Goal: Information Seeking & Learning: Learn about a topic

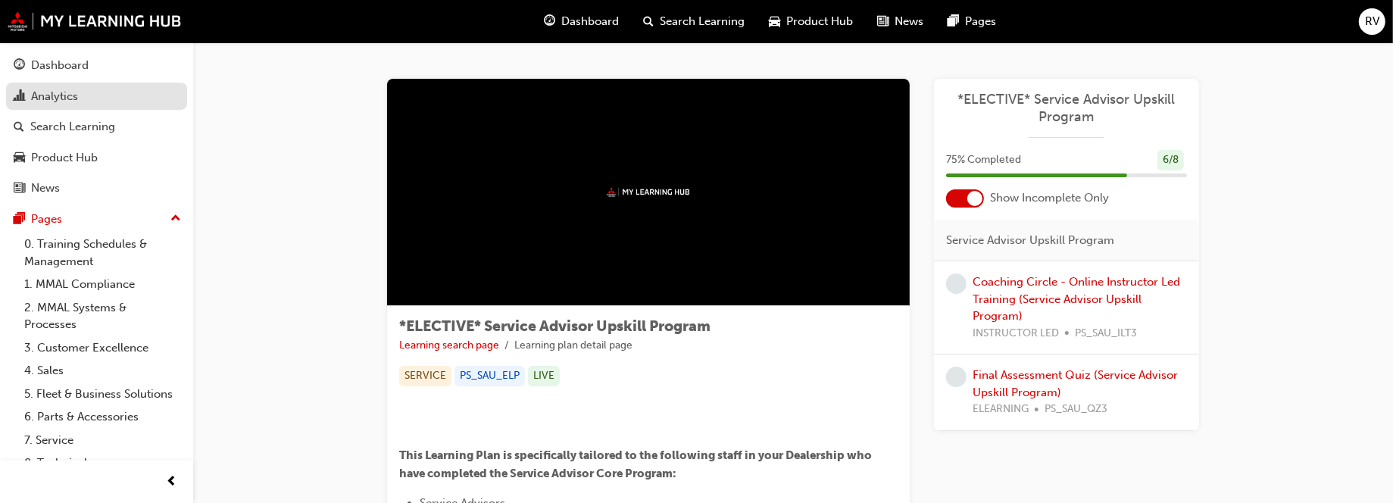
click at [55, 92] on div "Analytics" at bounding box center [54, 96] width 47 height 17
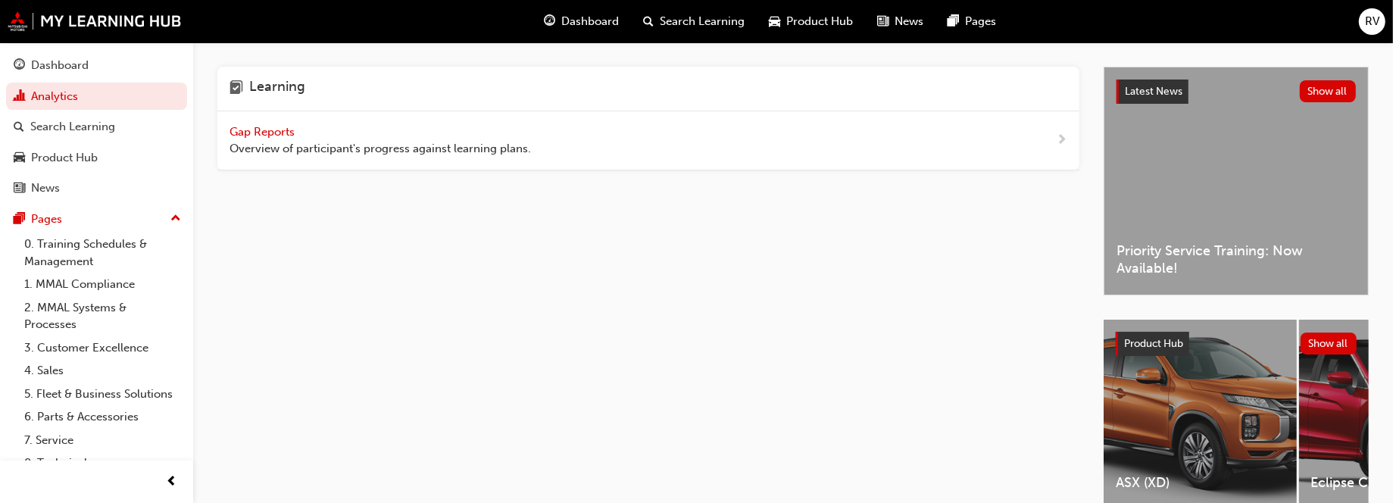
click at [1185, 188] on div "Latest News Show all Priority Service Training: Now Available!" at bounding box center [1236, 180] width 264 height 227
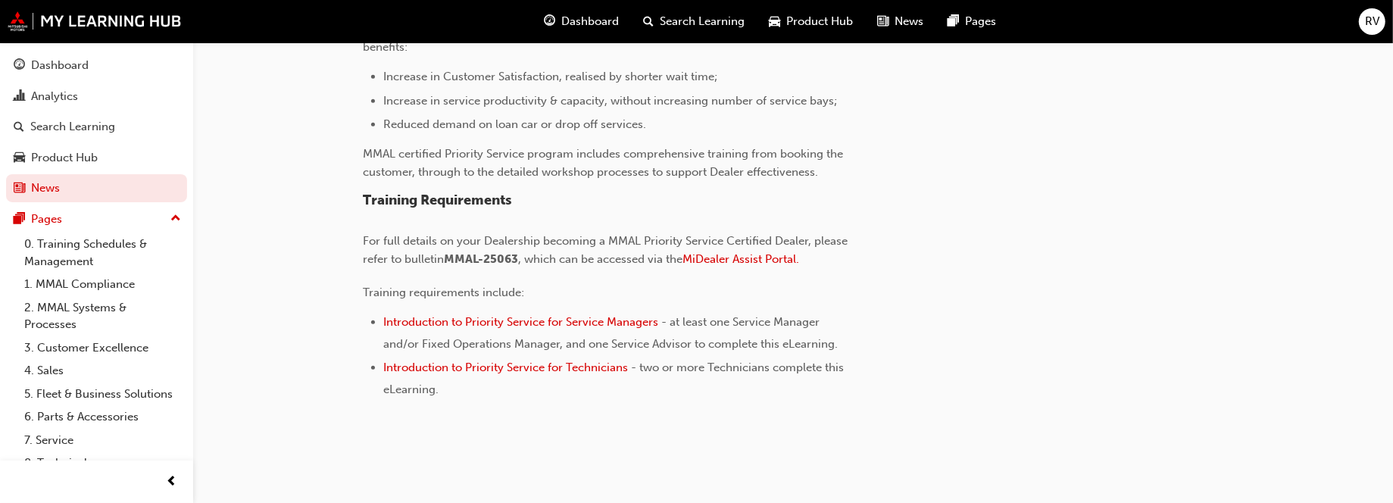
scroll to position [588, 0]
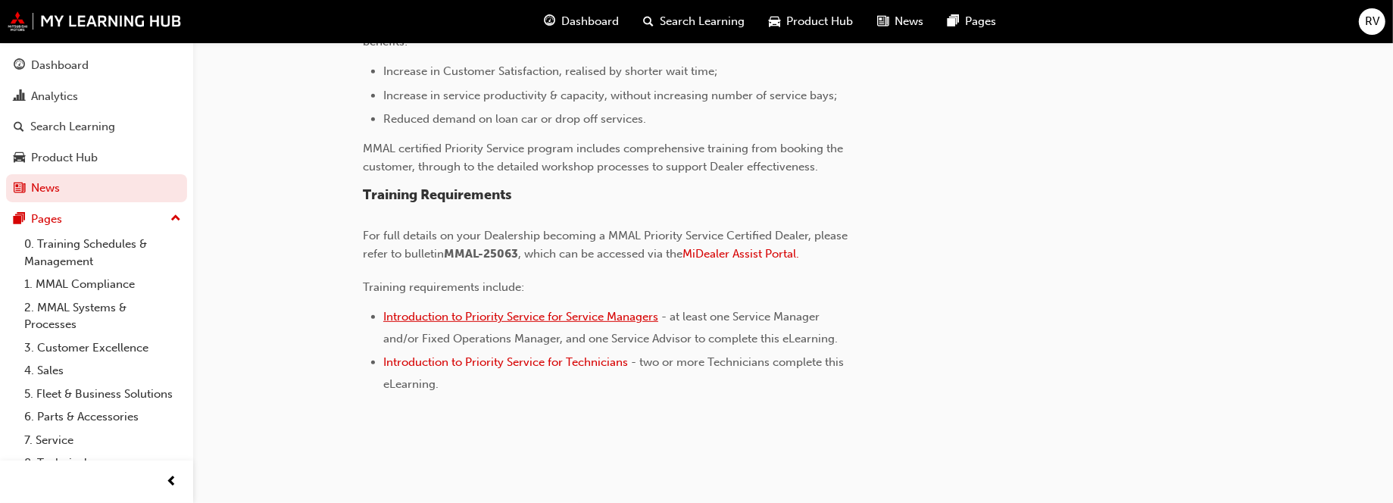
click at [560, 315] on span "Introduction to Priority Service for Service Managers" at bounding box center [520, 317] width 275 height 14
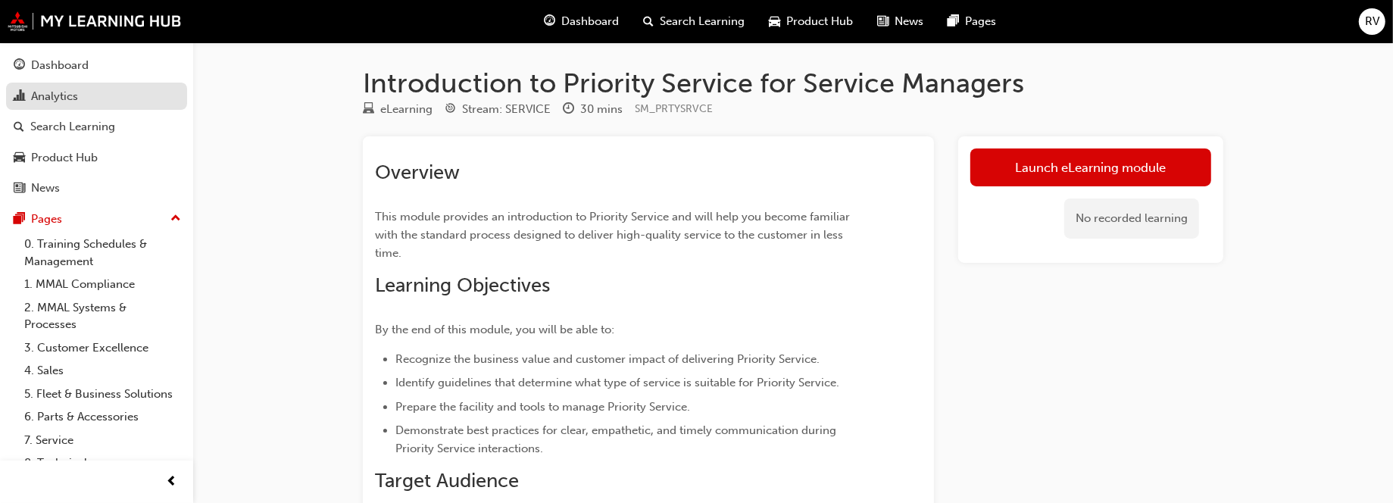
click at [59, 95] on div "Analytics" at bounding box center [54, 96] width 47 height 17
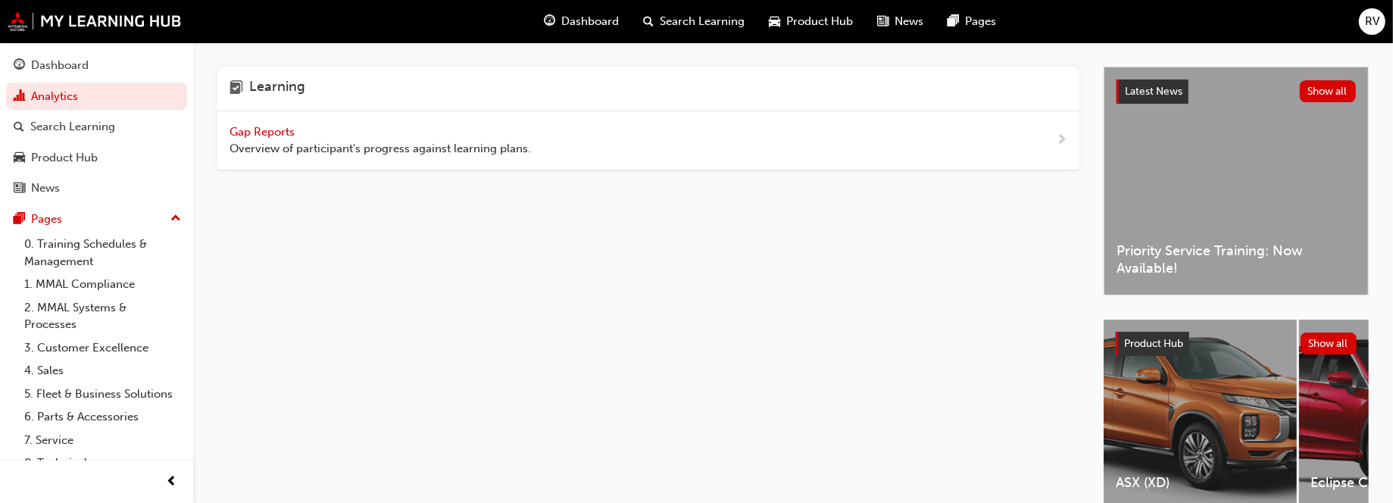
click at [267, 138] on div "Gap Reports Overview of participant's progress against learning plans." at bounding box center [379, 140] width 301 height 34
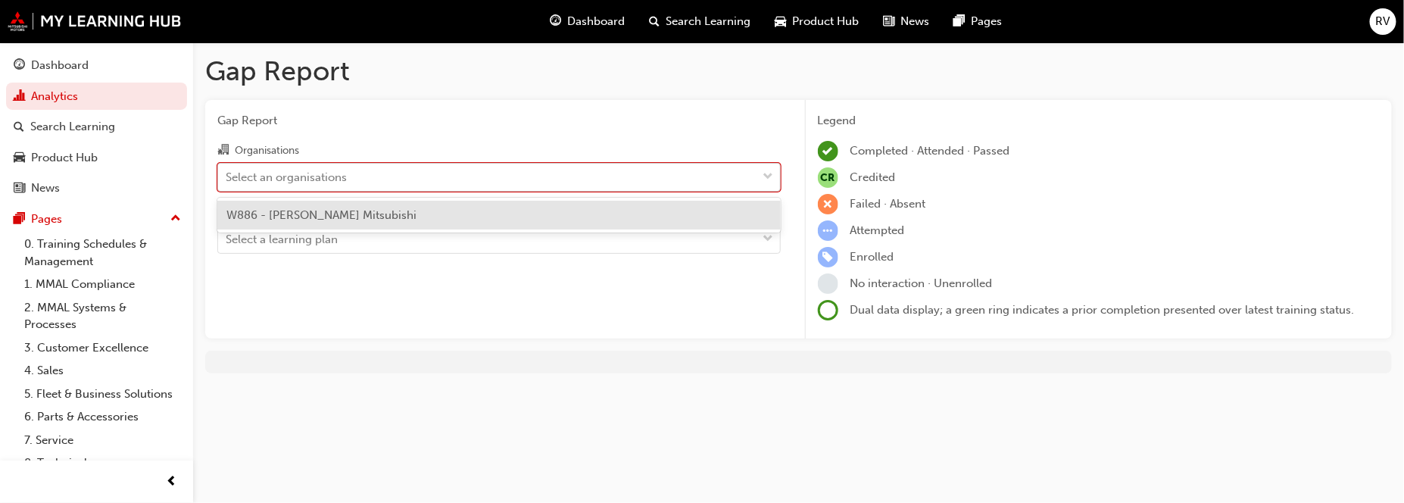
click at [766, 177] on span "down-icon" at bounding box center [768, 177] width 11 height 20
click at [227, 177] on input "Organisations option W886 - [PERSON_NAME] Mitsubishi focused, 1 of 1. 1 result …" at bounding box center [227, 176] width 2 height 13
click at [536, 217] on div "W886 - [PERSON_NAME] Mitsubishi" at bounding box center [498, 216] width 563 height 30
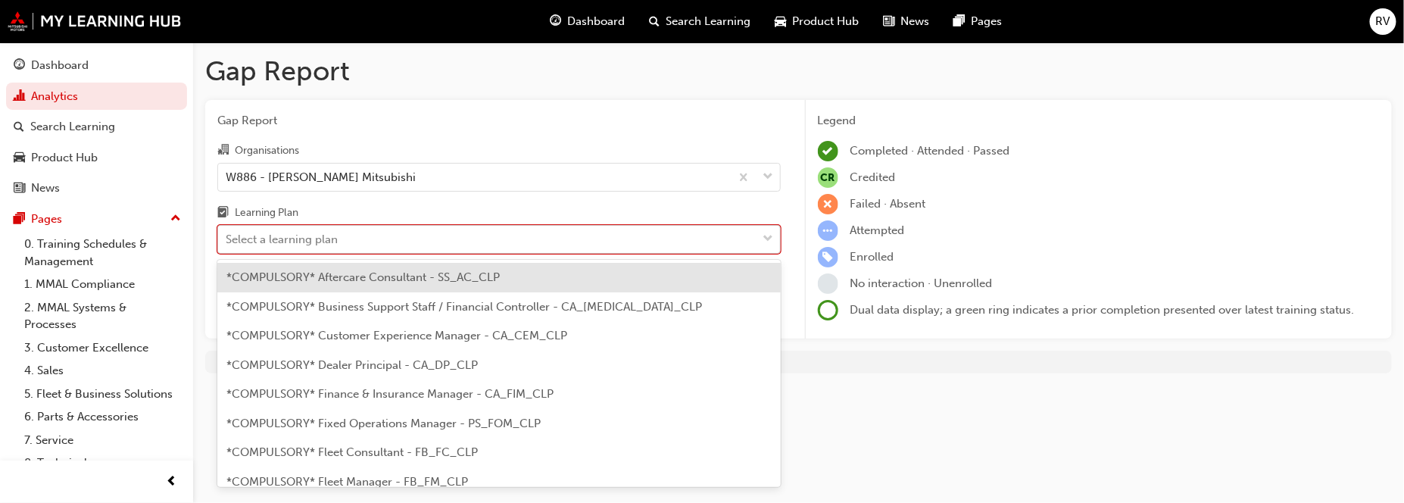
click at [769, 237] on span "down-icon" at bounding box center [768, 239] width 11 height 20
click at [227, 237] on input "Learning Plan option *COMPULSORY* Aftercare Consultant - SS_AC_CLP focused, 1 o…" at bounding box center [227, 239] width 2 height 13
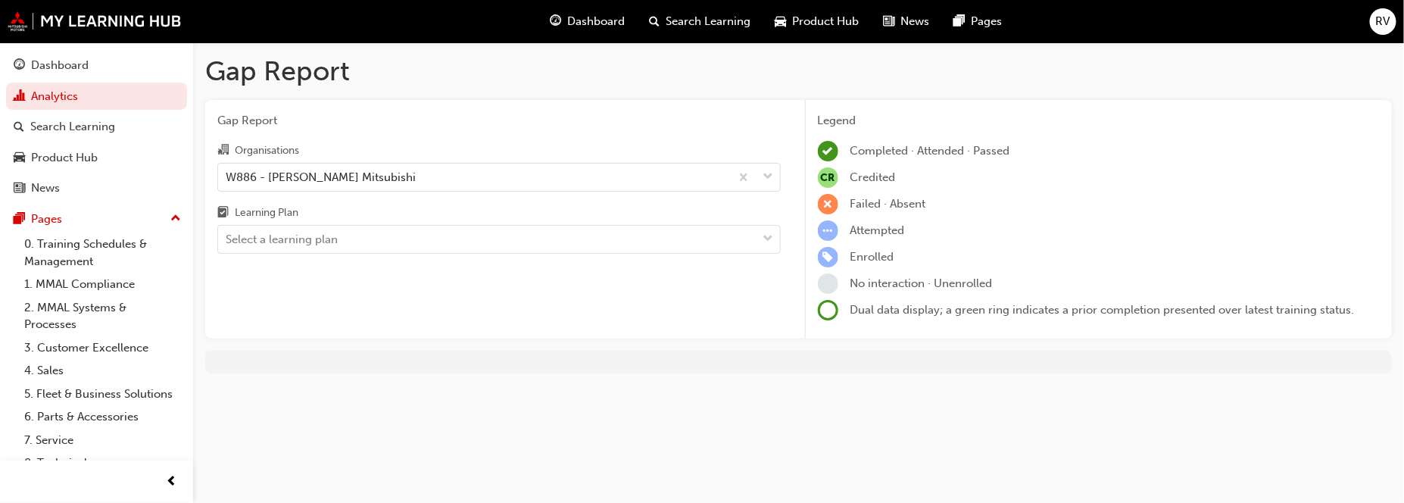
click at [665, 129] on div "Gap Report Organisations W886 - [PERSON_NAME] Mitsubishi Learning Plan Select a…" at bounding box center [499, 219] width 588 height 239
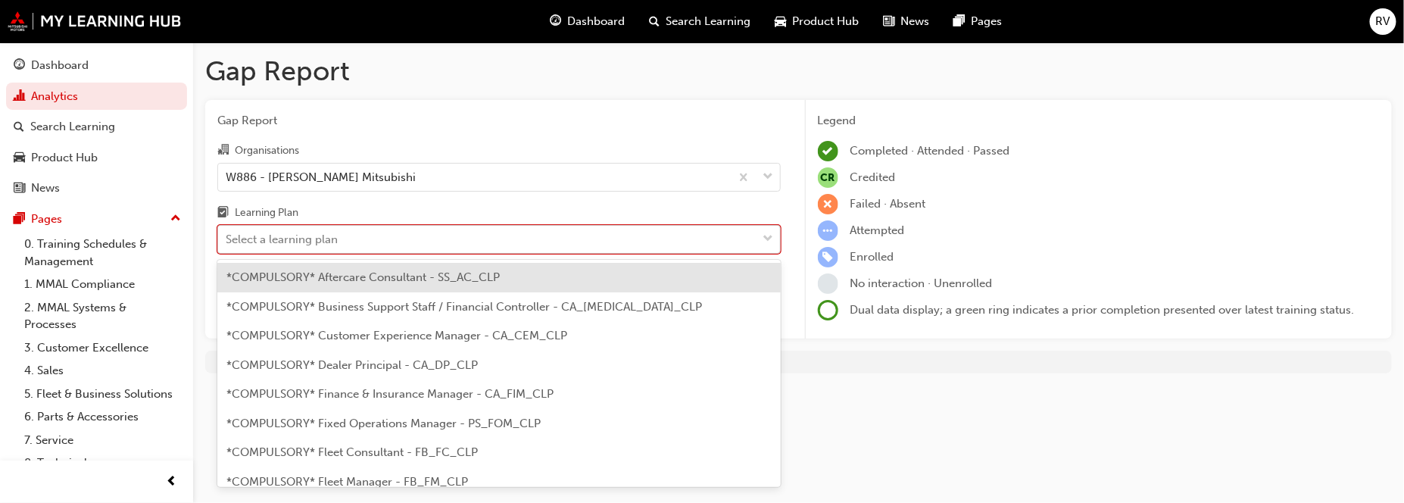
click at [764, 238] on span "down-icon" at bounding box center [768, 239] width 11 height 20
click at [227, 238] on input "Learning Plan option *COMPULSORY* Aftercare Consultant - SS_AC_CLP focused, 1 o…" at bounding box center [227, 239] width 2 height 13
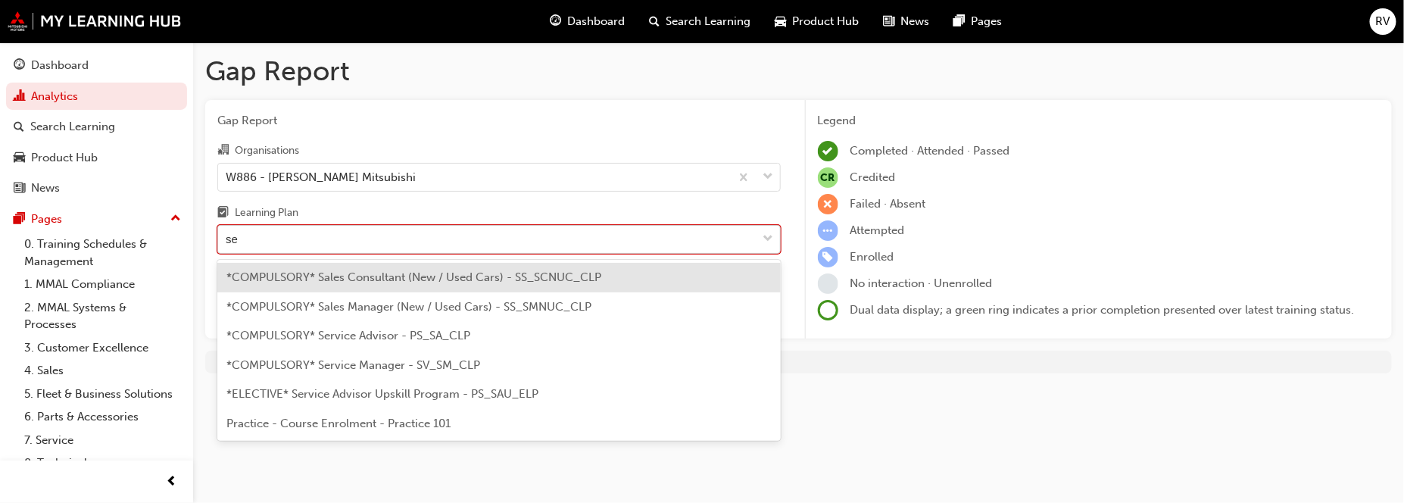
type input "ser"
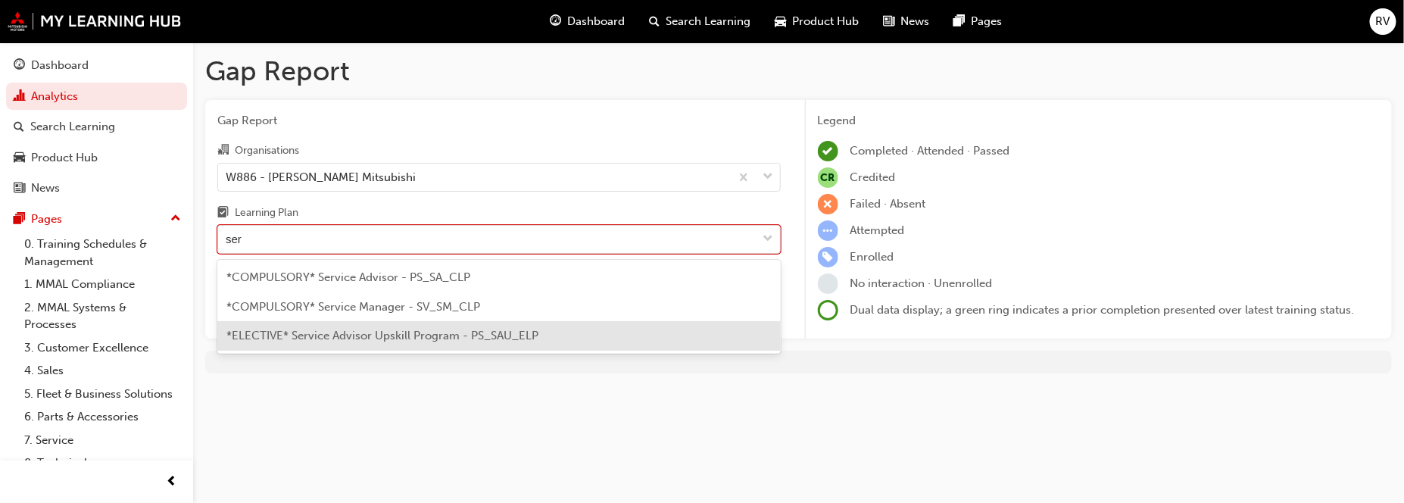
click at [470, 332] on span "*ELECTIVE* Service Advisor Upskill Program - PS_SAU_ELP" at bounding box center [382, 336] width 312 height 14
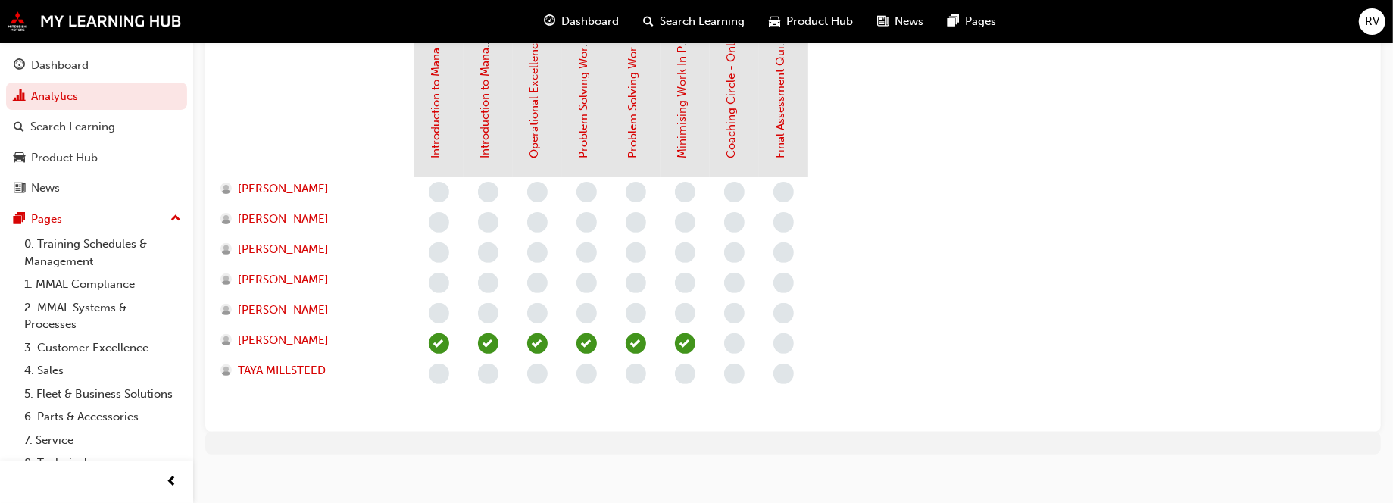
scroll to position [423, 0]
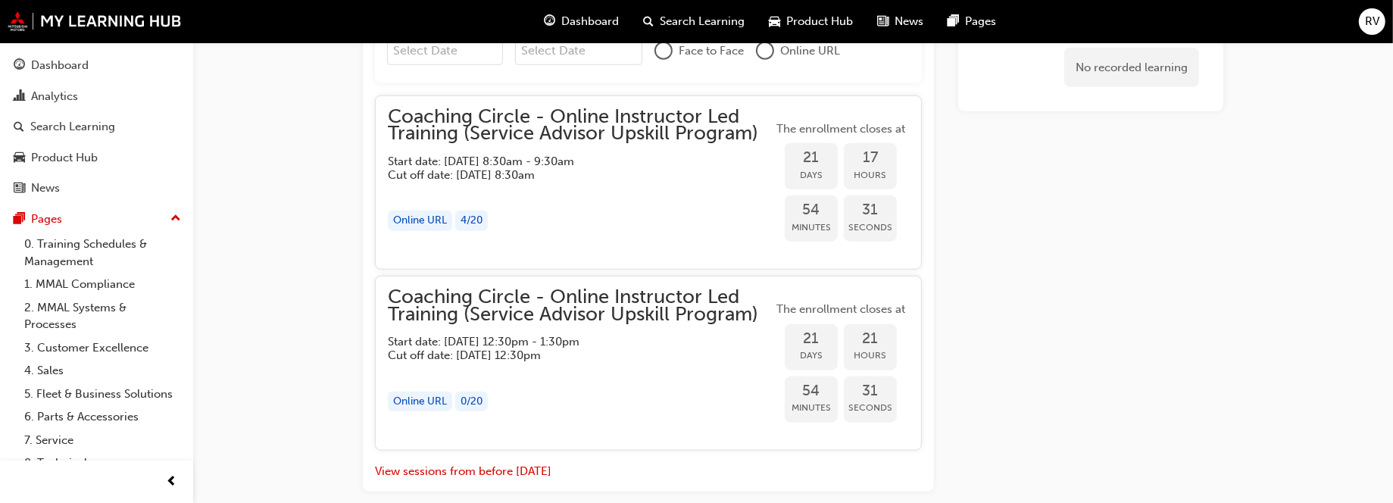
scroll to position [1230, 0]
click at [414, 404] on div "Online URL" at bounding box center [420, 402] width 64 height 20
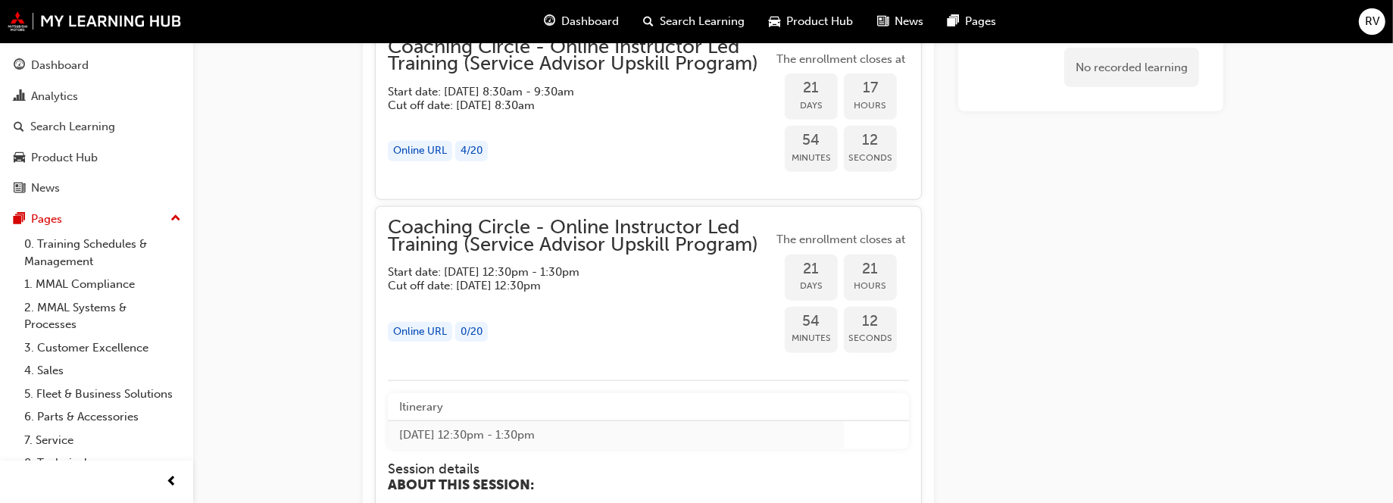
scroll to position [1300, 0]
drag, startPoint x: 936, startPoint y: 457, endPoint x: 801, endPoint y: 467, distance: 135.1
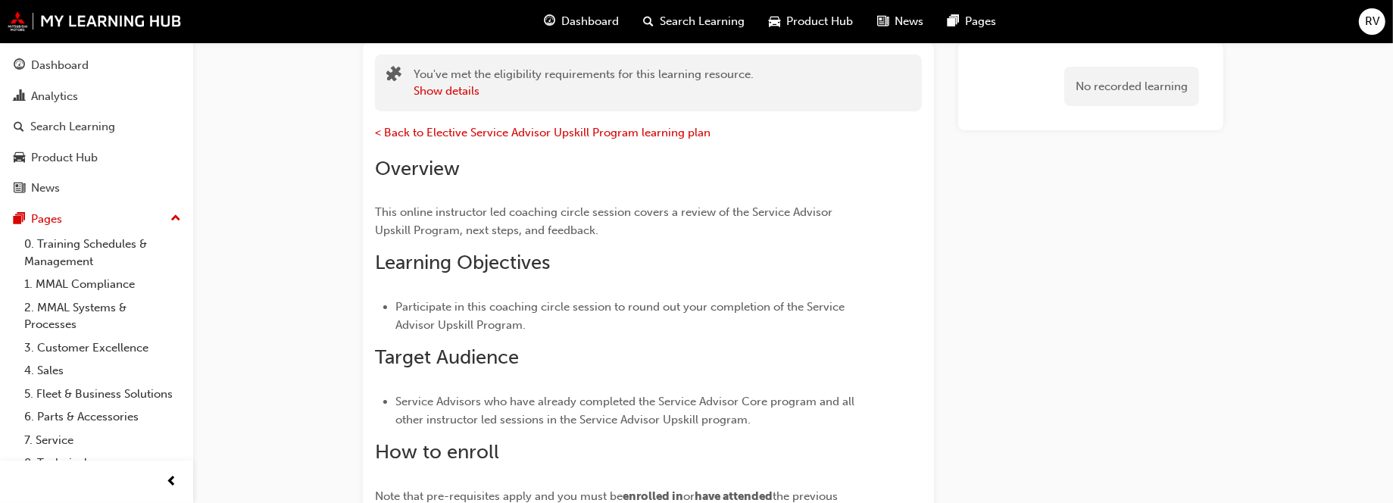
scroll to position [0, 0]
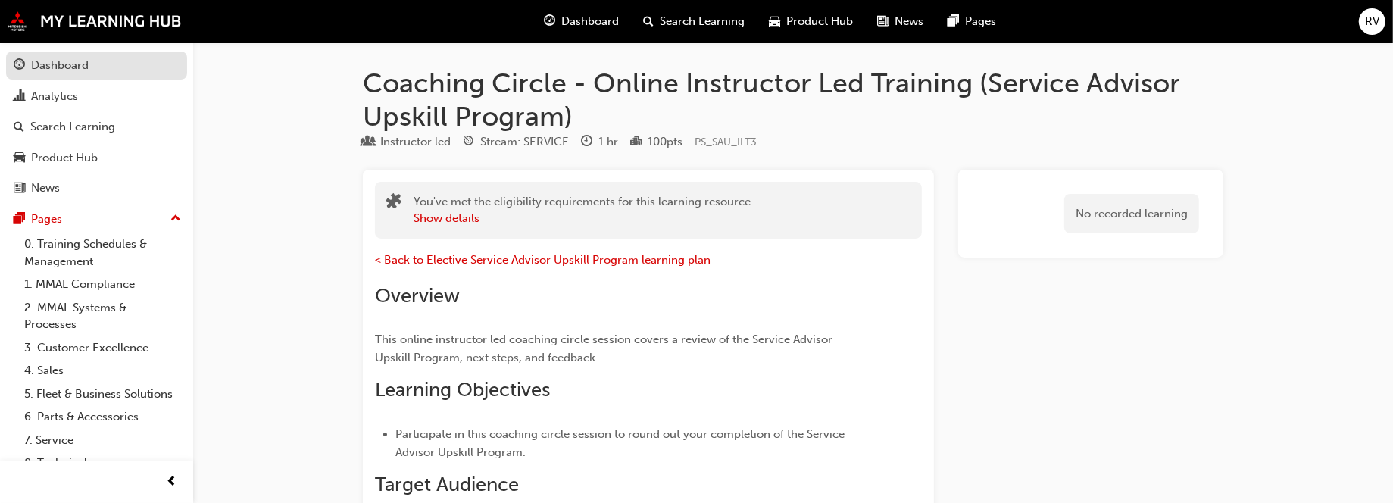
click at [52, 61] on div "Dashboard" at bounding box center [60, 65] width 58 height 17
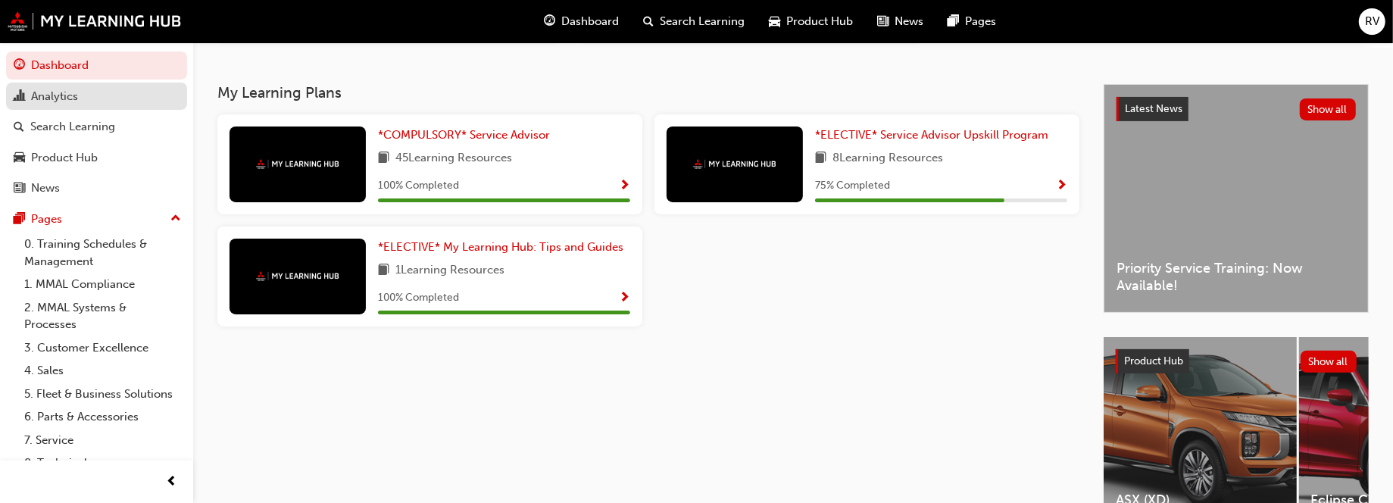
click at [55, 92] on div "Analytics" at bounding box center [54, 96] width 47 height 17
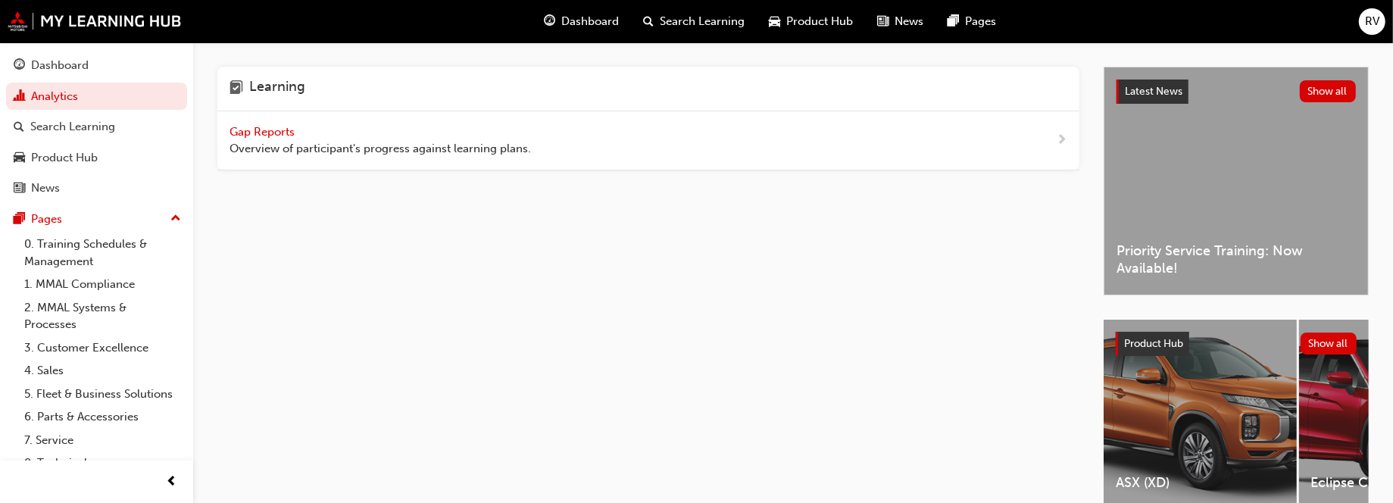
click at [394, 148] on span "Overview of participant's progress against learning plans." at bounding box center [379, 148] width 301 height 17
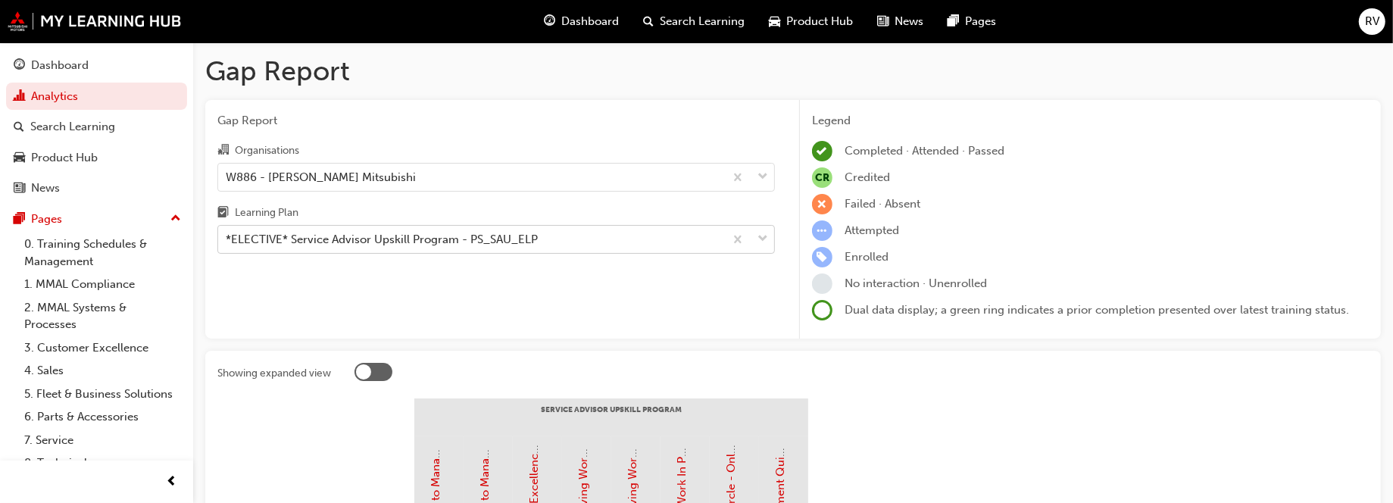
click at [764, 234] on span "down-icon" at bounding box center [762, 239] width 11 height 20
click at [227, 234] on input "Learning Plan *ELECTIVE* Service Advisor Upskill Program - PS_SAU_ELP" at bounding box center [227, 239] width 2 height 13
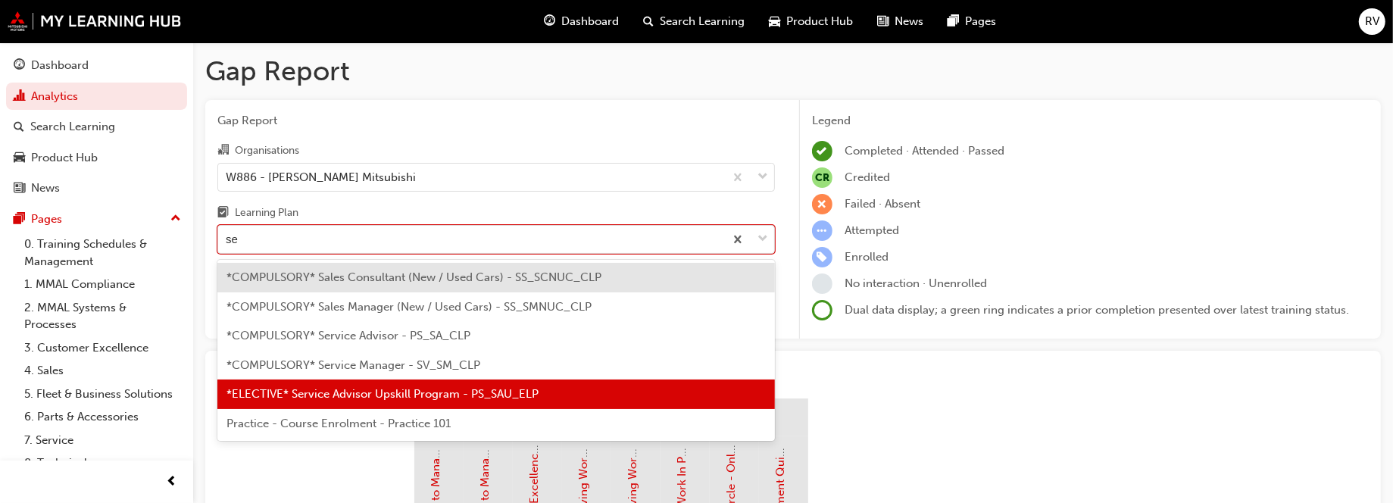
type input "ser"
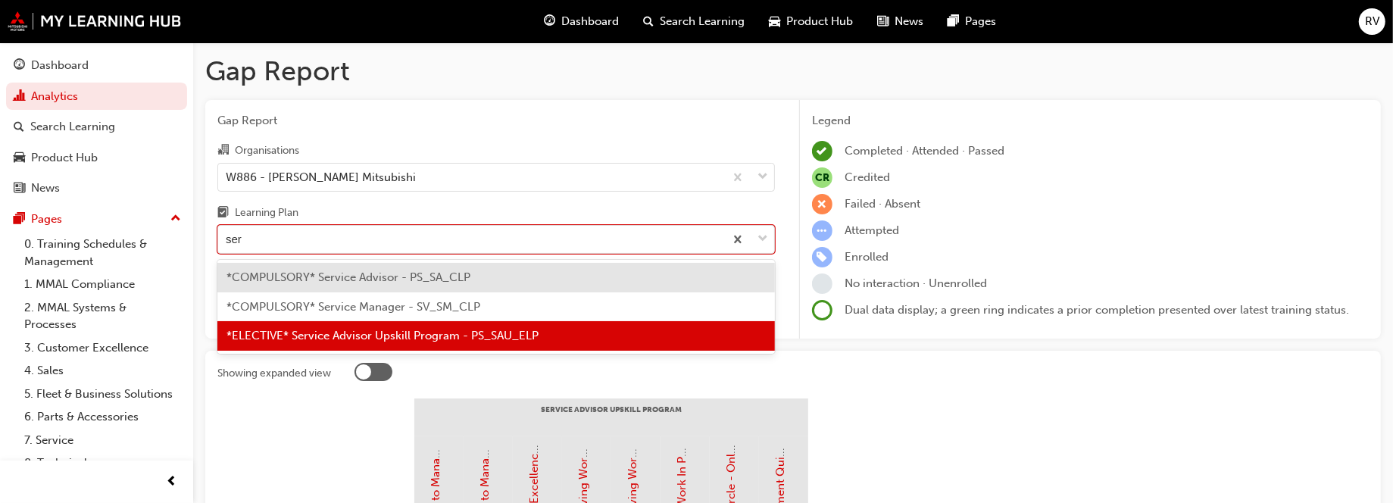
click at [464, 281] on span "*COMPULSORY* Service Advisor - PS_SA_CLP" at bounding box center [348, 277] width 244 height 14
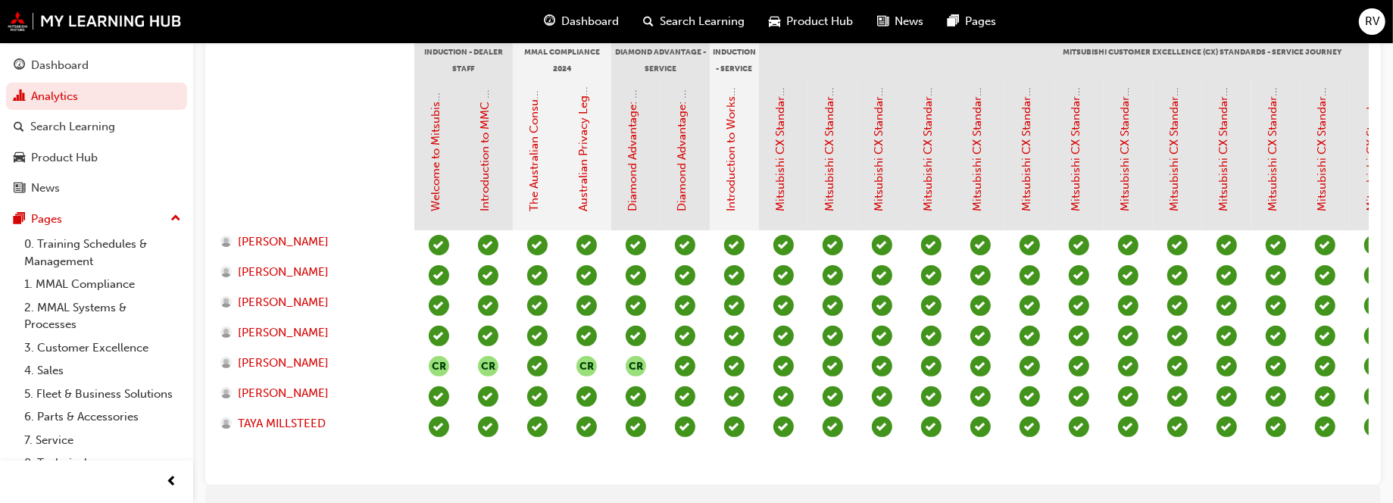
scroll to position [0, 1309]
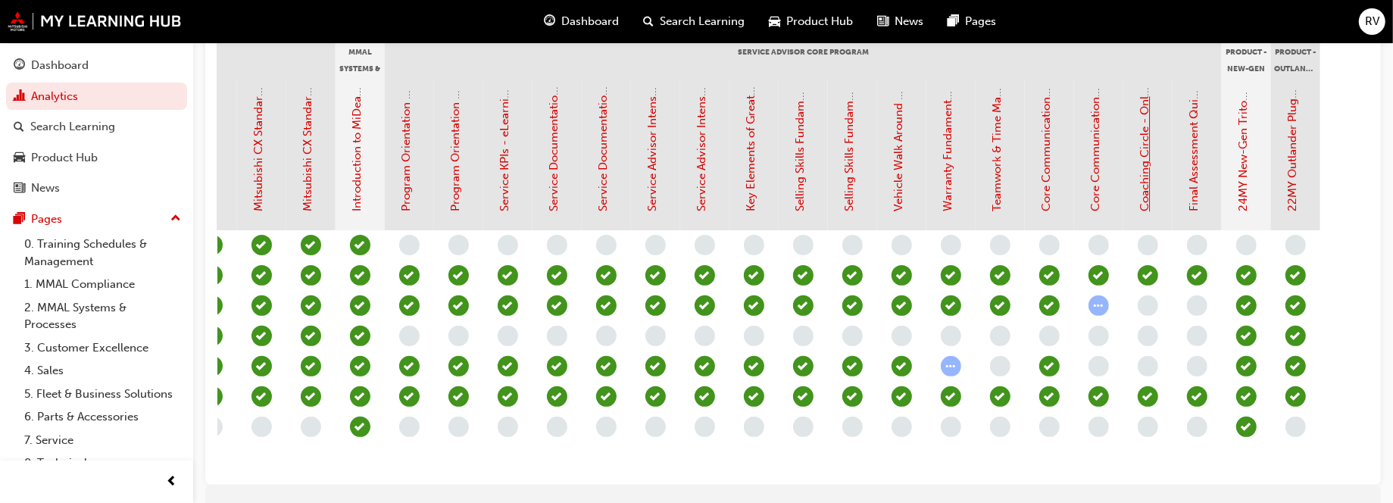
click at [1147, 174] on link "Coaching Circle - Online Instructor Led Training (Service Advisor Core Program)" at bounding box center [1145, 0] width 14 height 423
